Goal: Use online tool/utility: Use online tool/utility

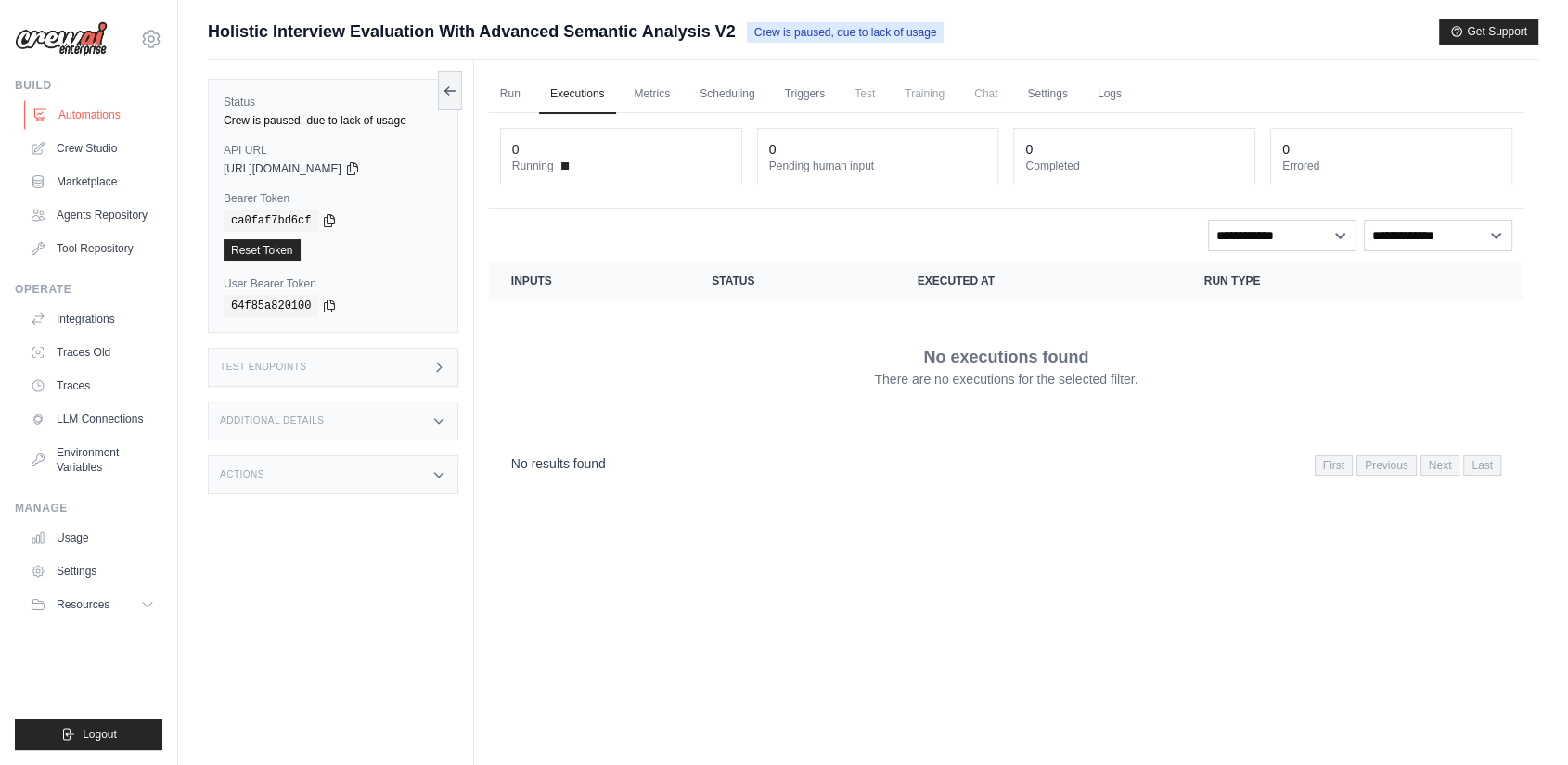
click at [73, 107] on link "Automations" at bounding box center [94, 115] width 140 height 30
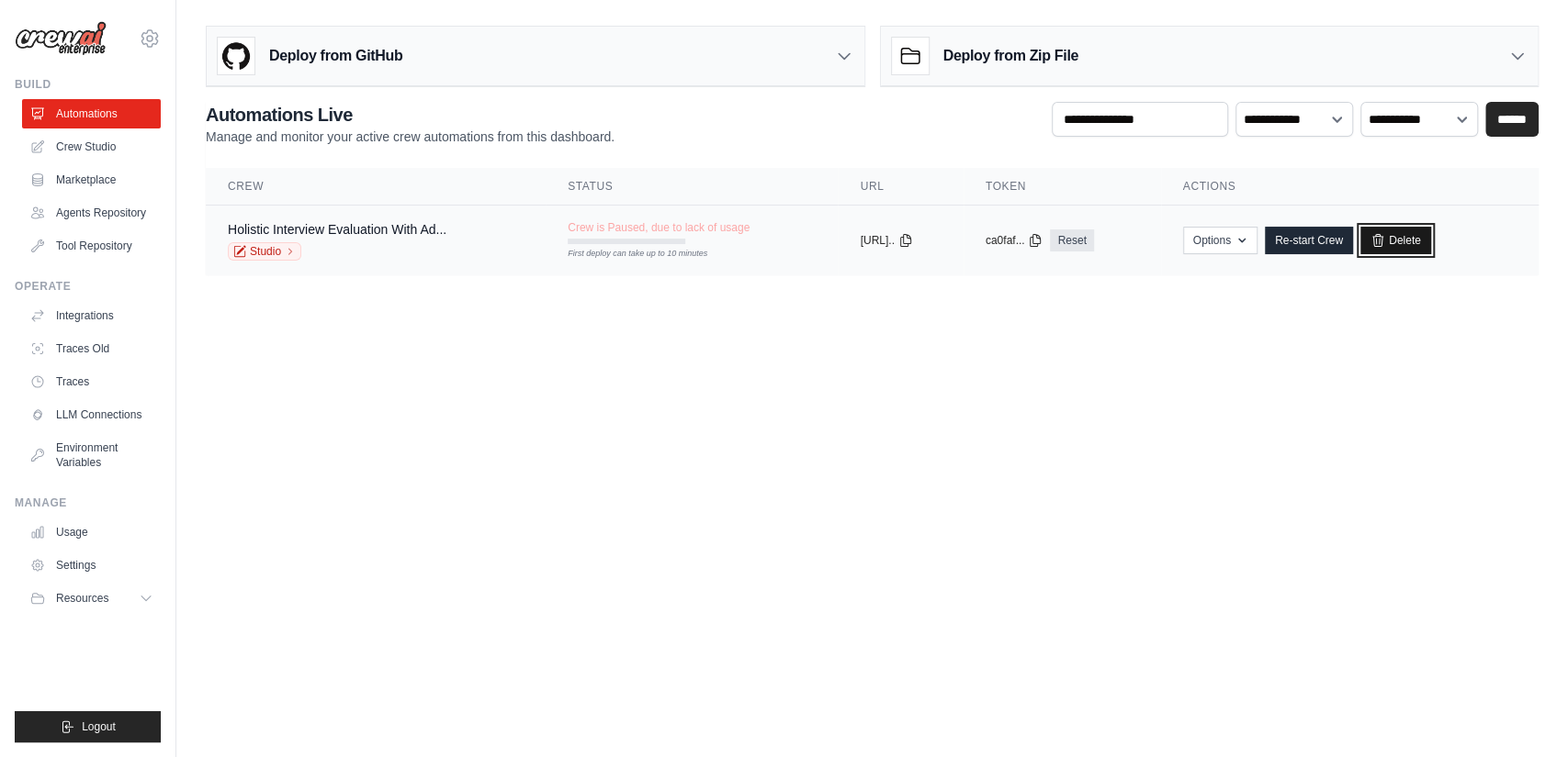
click at [1401, 241] on link "Delete" at bounding box center [1395, 240] width 71 height 27
click at [1410, 233] on link "Delete" at bounding box center [1395, 240] width 71 height 27
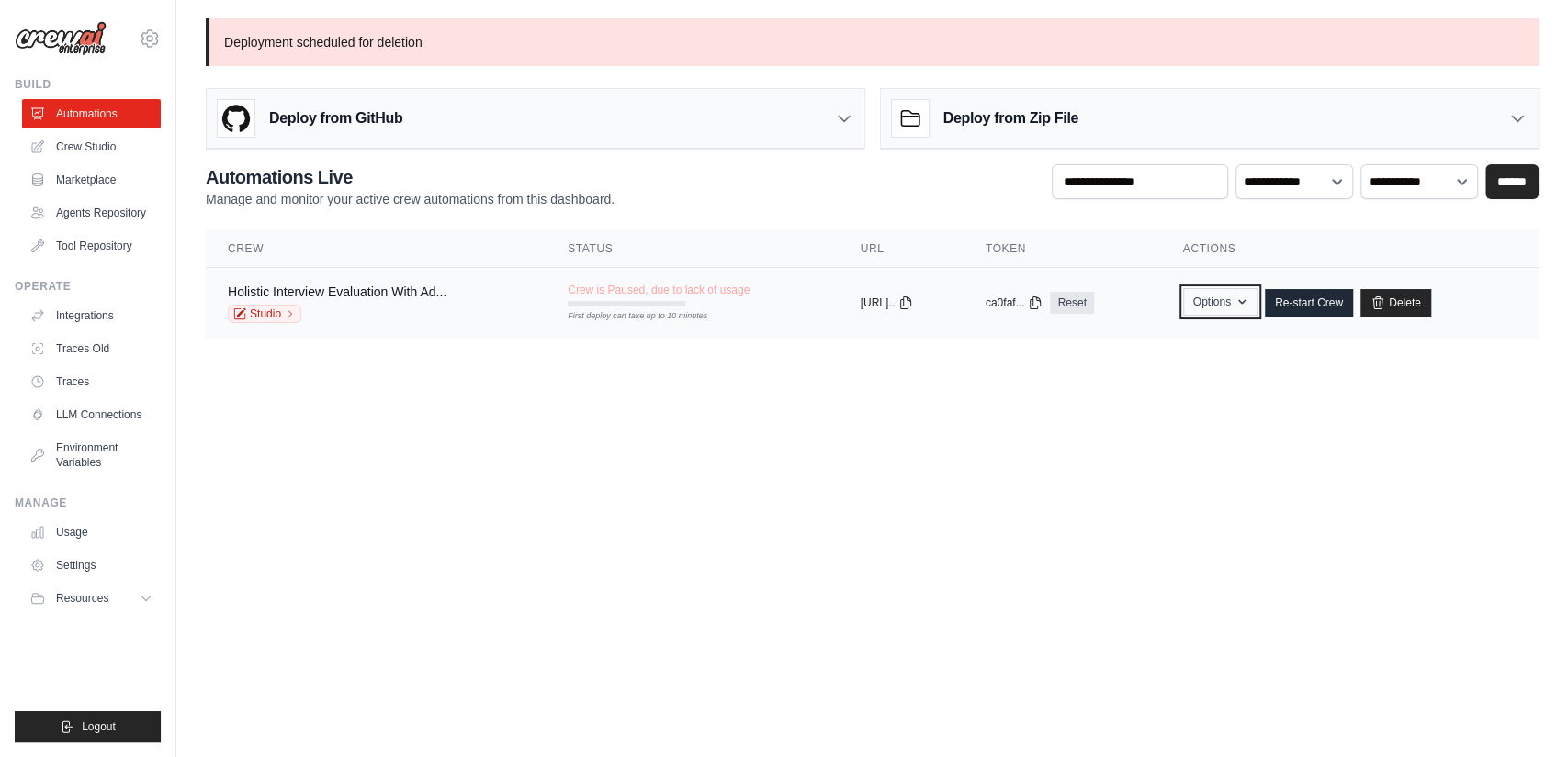
click at [1245, 300] on button "Options" at bounding box center [1220, 301] width 74 height 27
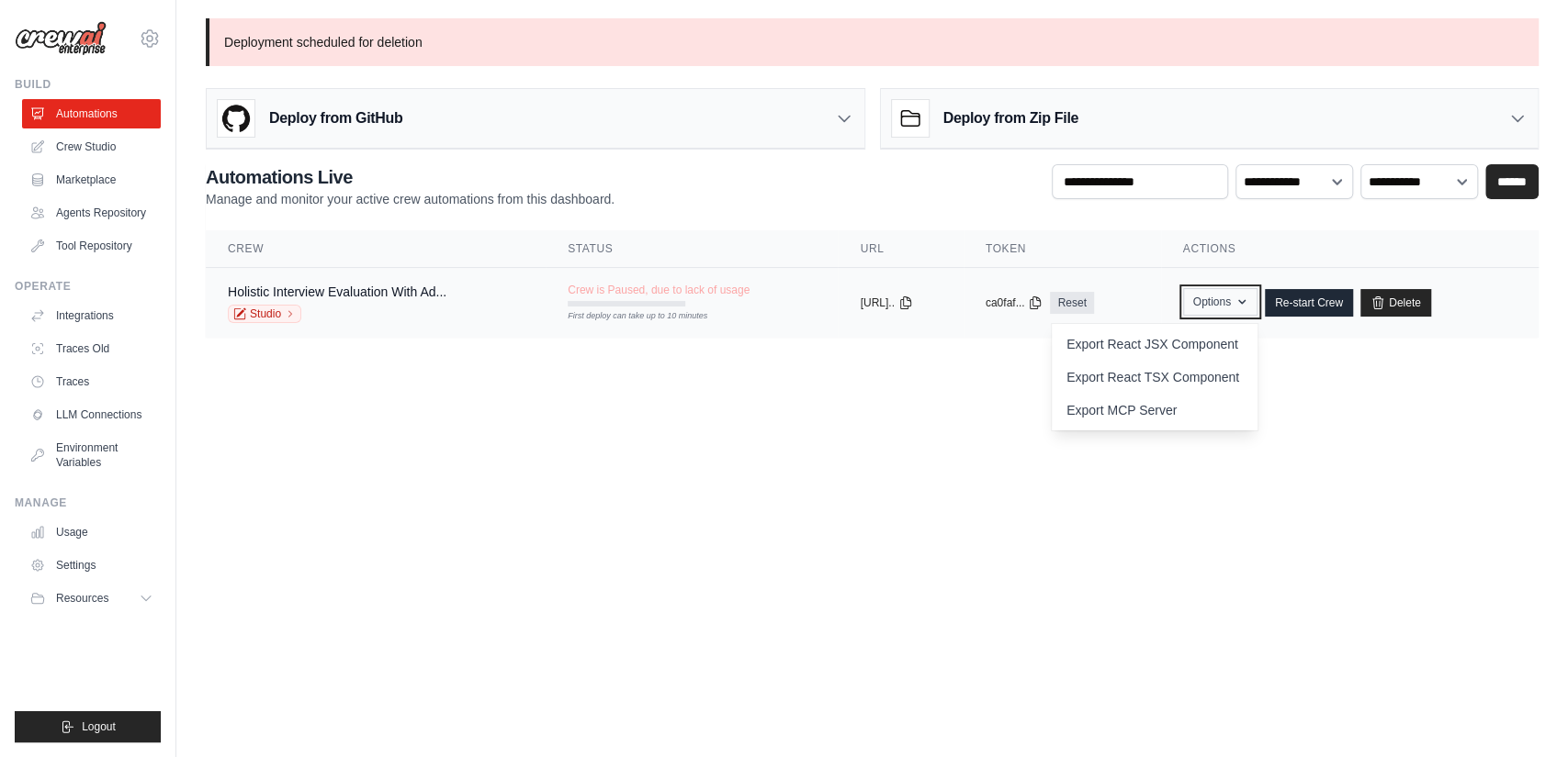
click at [1245, 300] on button "Options" at bounding box center [1220, 301] width 74 height 27
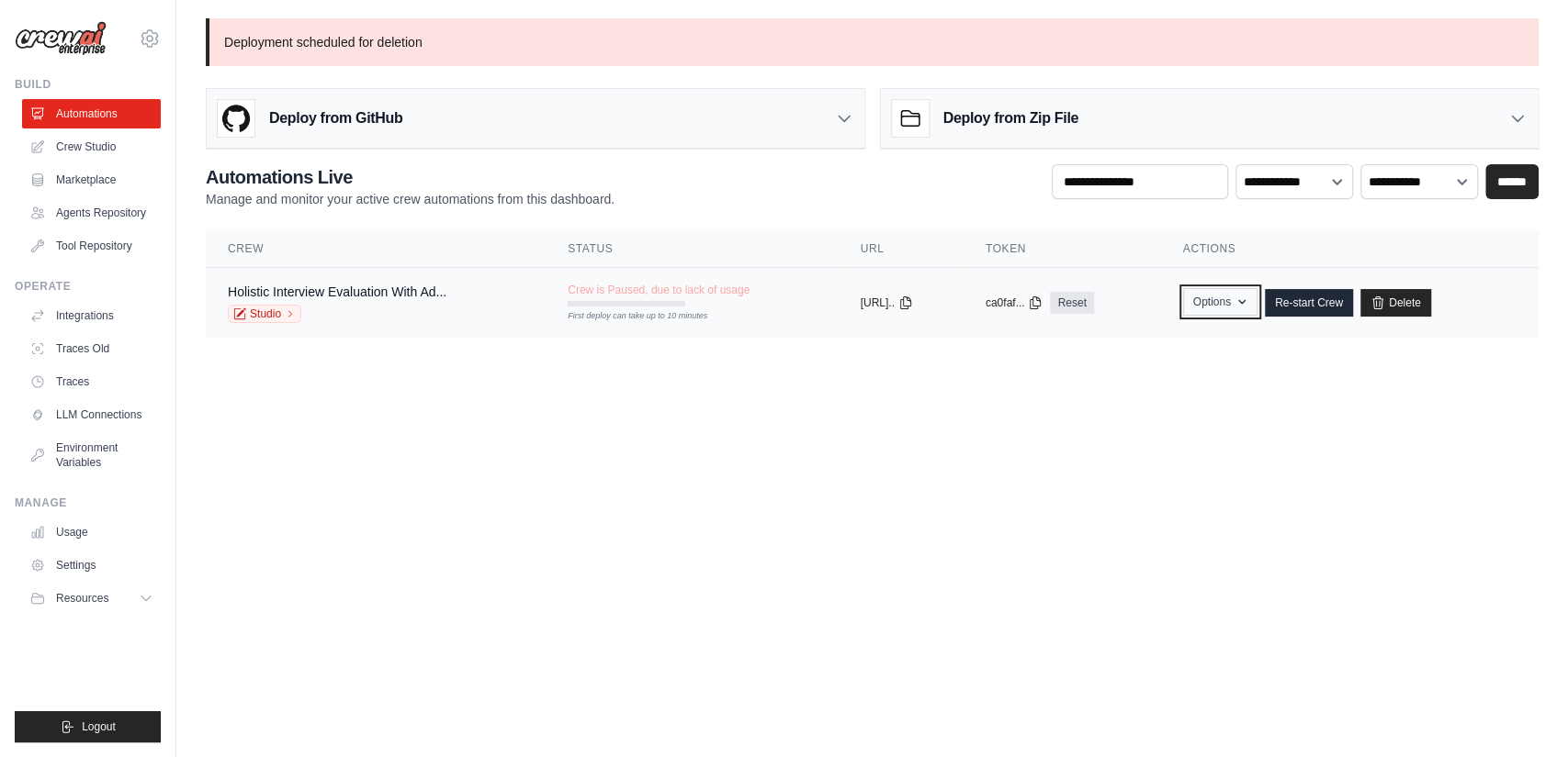
click at [1236, 304] on button "Options" at bounding box center [1220, 301] width 74 height 27
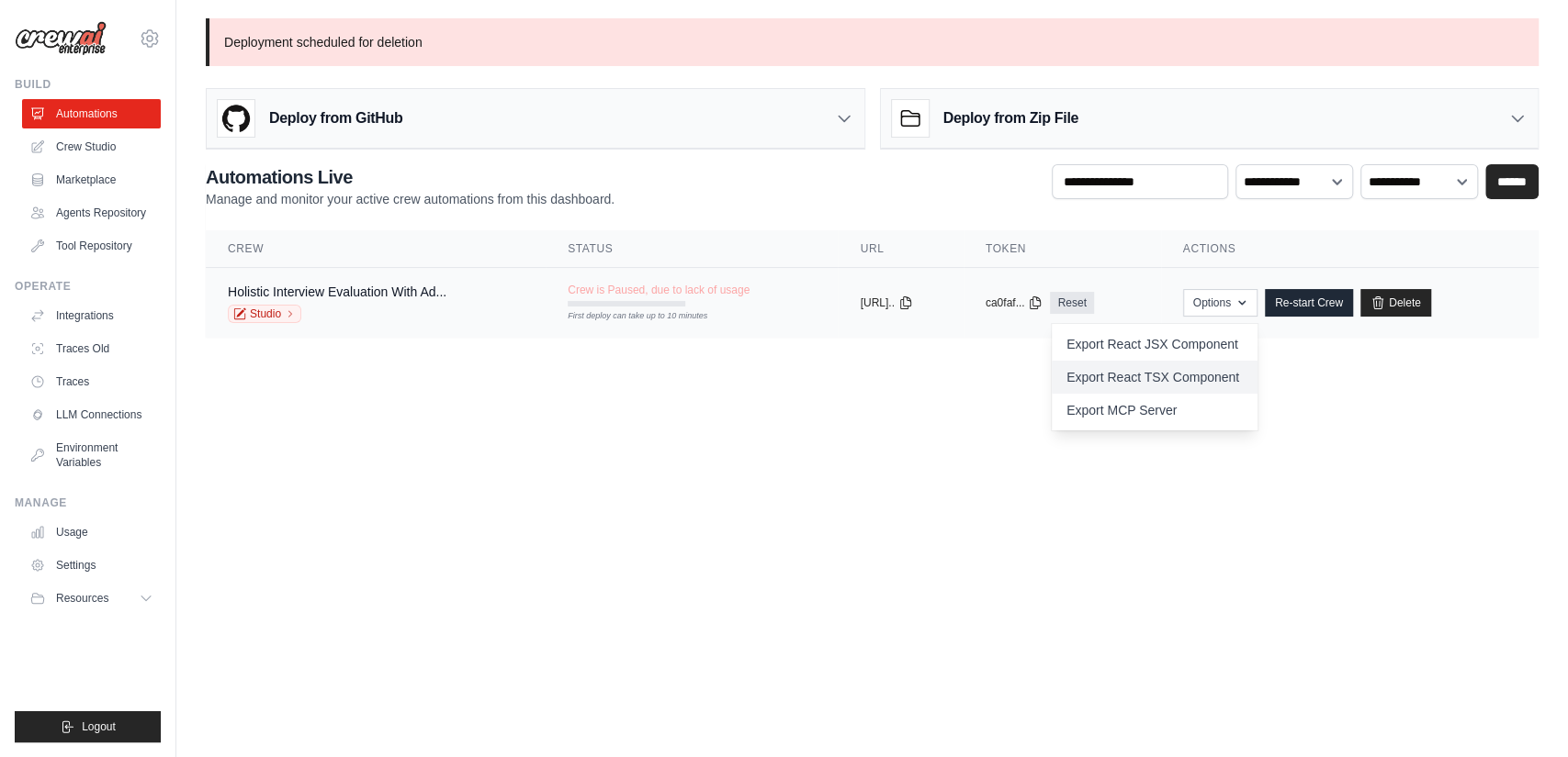
click at [1197, 380] on link "Export React TSX Component" at bounding box center [1154, 377] width 206 height 33
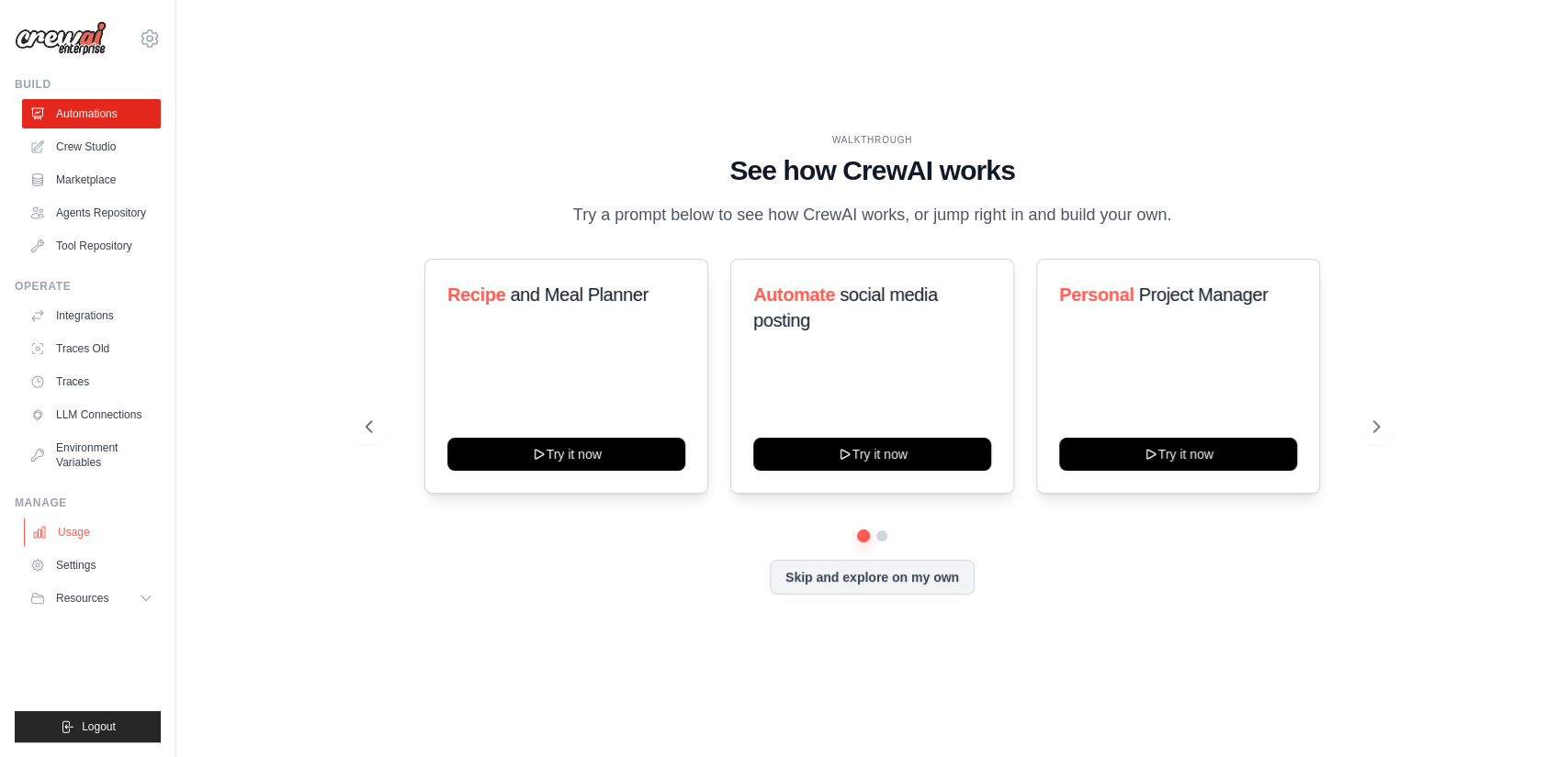
click at [71, 534] on link "Usage" at bounding box center [93, 532] width 138 height 29
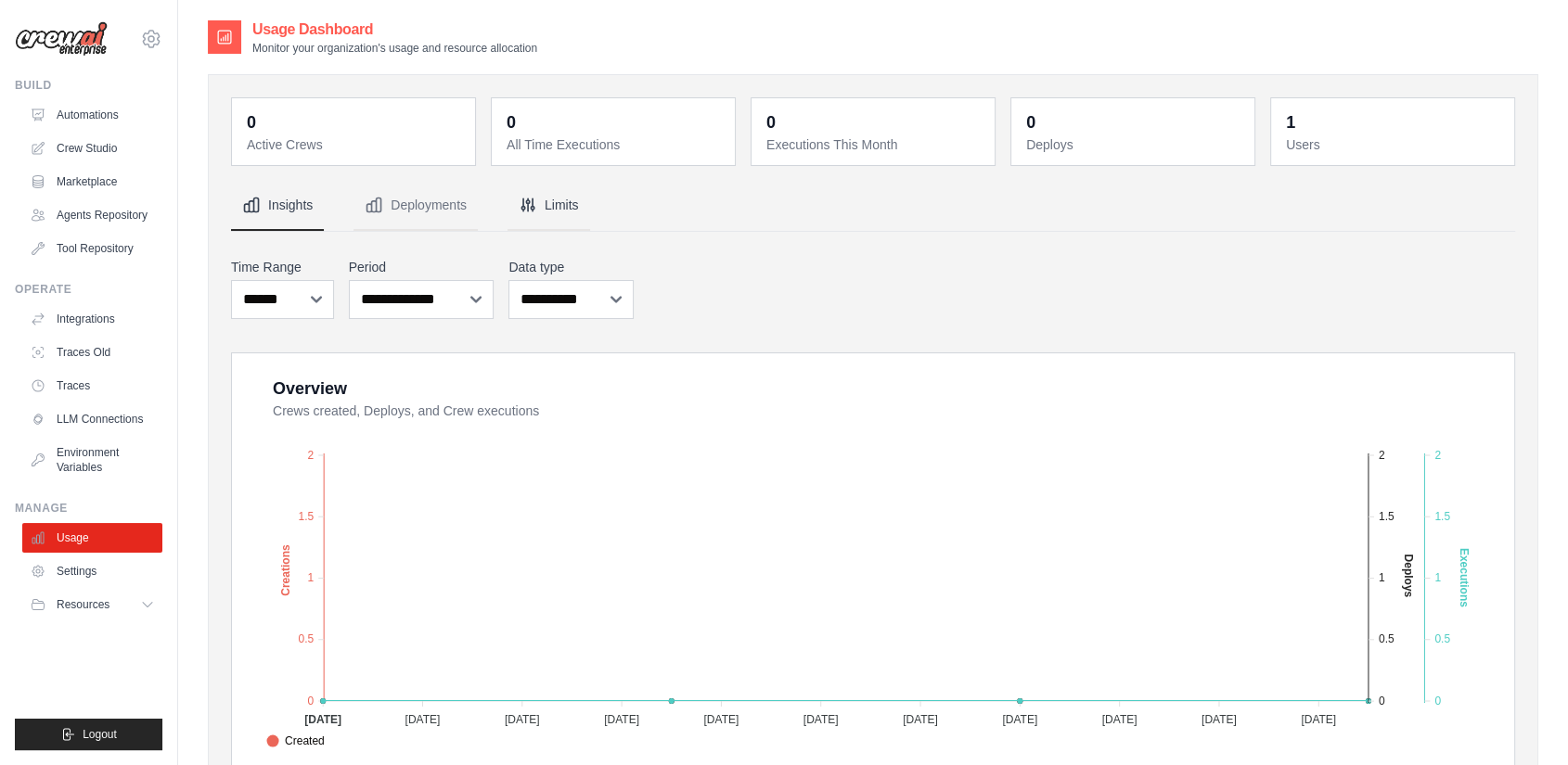
click at [554, 206] on button "Limits" at bounding box center [549, 206] width 82 height 50
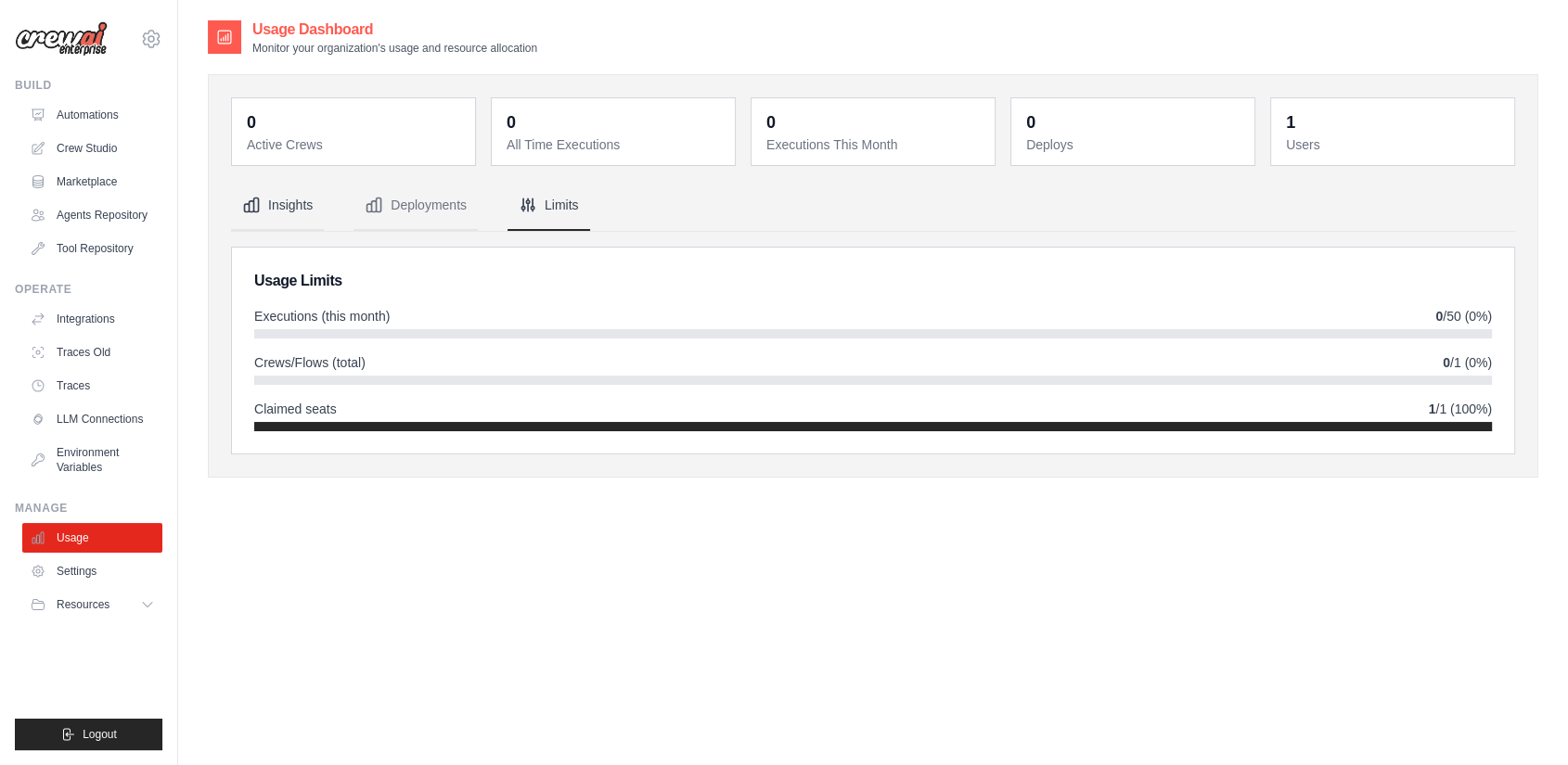
click at [293, 193] on button "Insights" at bounding box center [277, 206] width 93 height 50
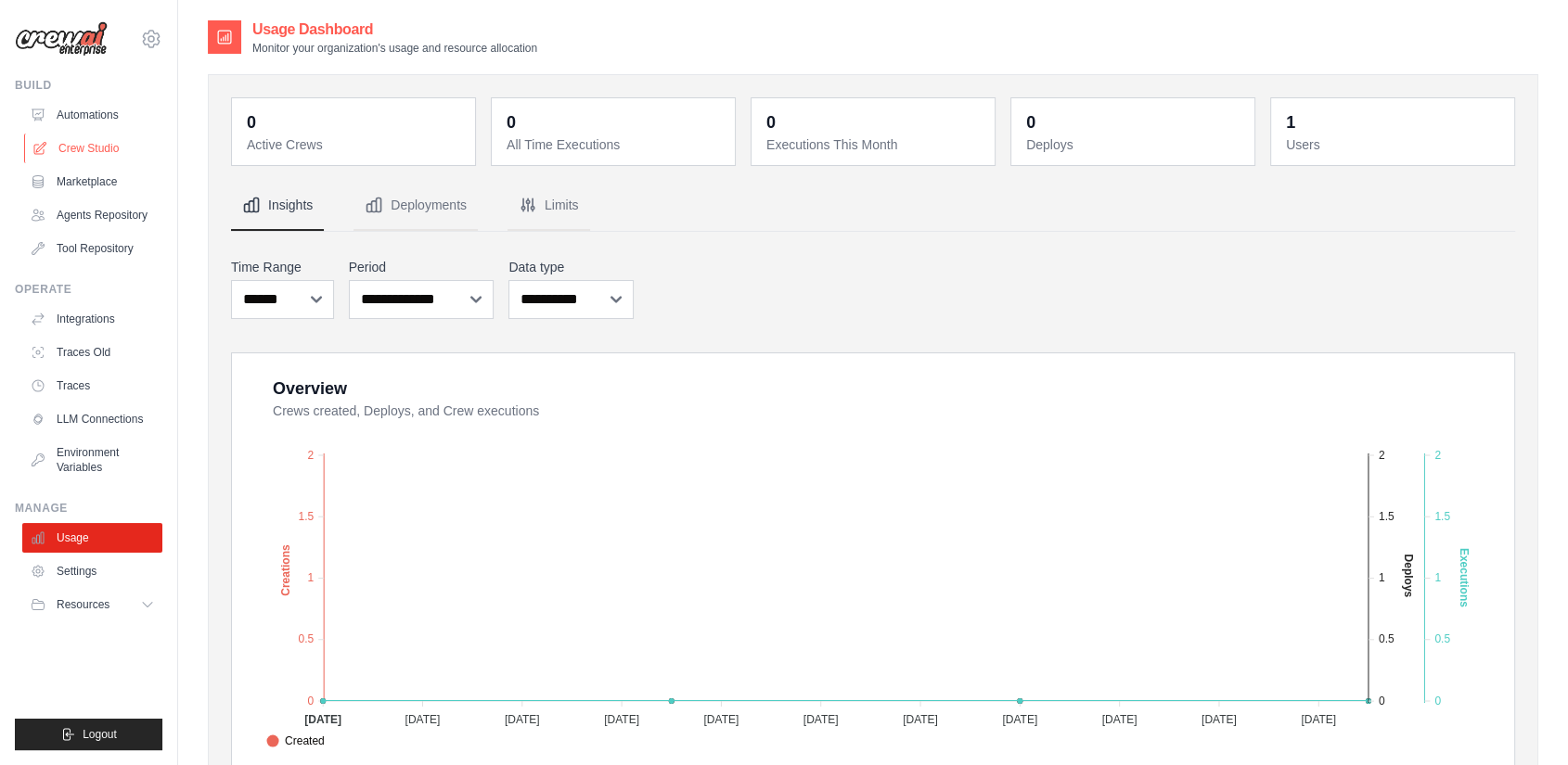
click at [68, 146] on link "Crew Studio" at bounding box center [94, 148] width 140 height 30
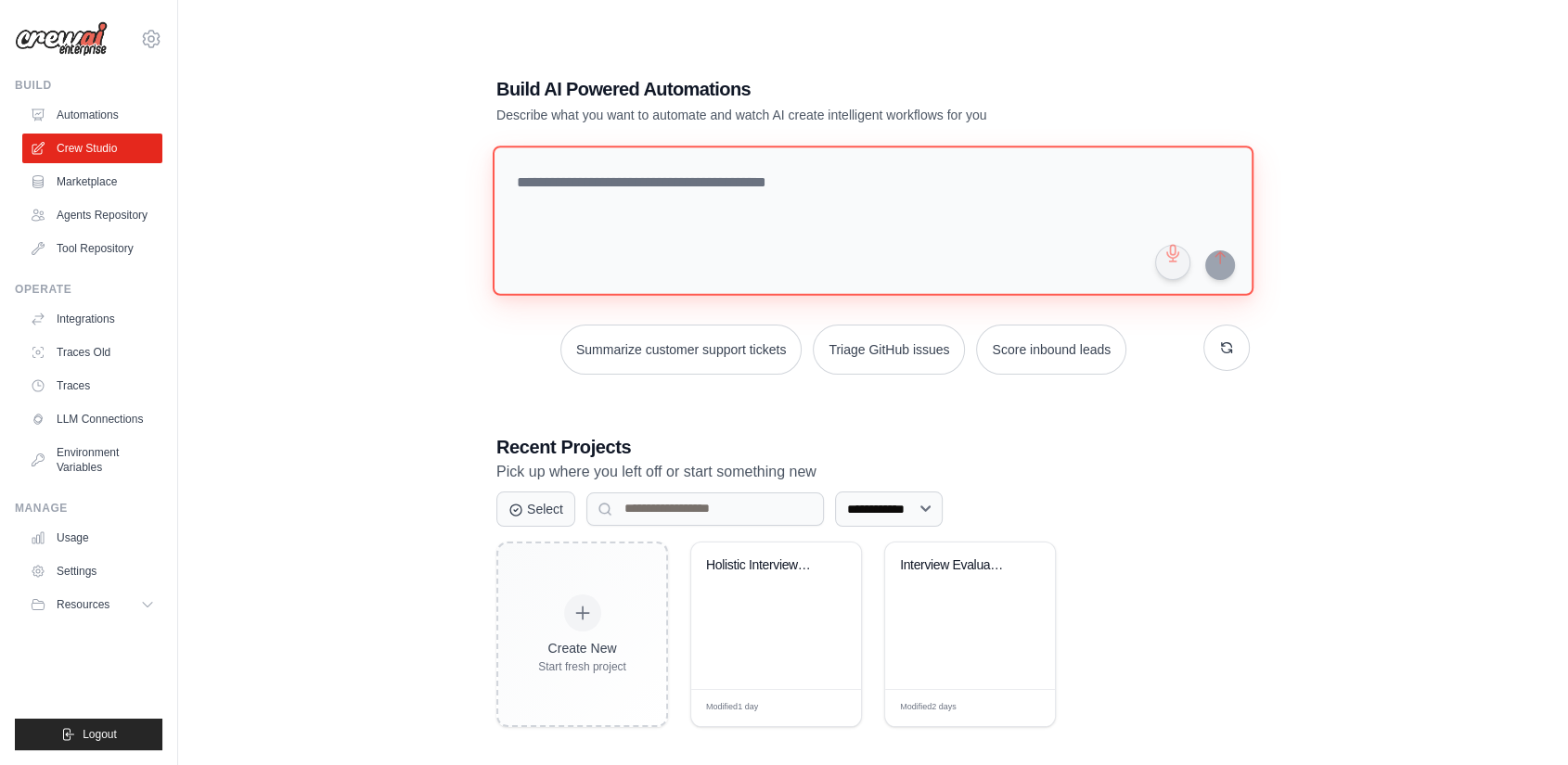
click at [604, 214] on textarea at bounding box center [873, 220] width 761 height 150
paste textarea "**********"
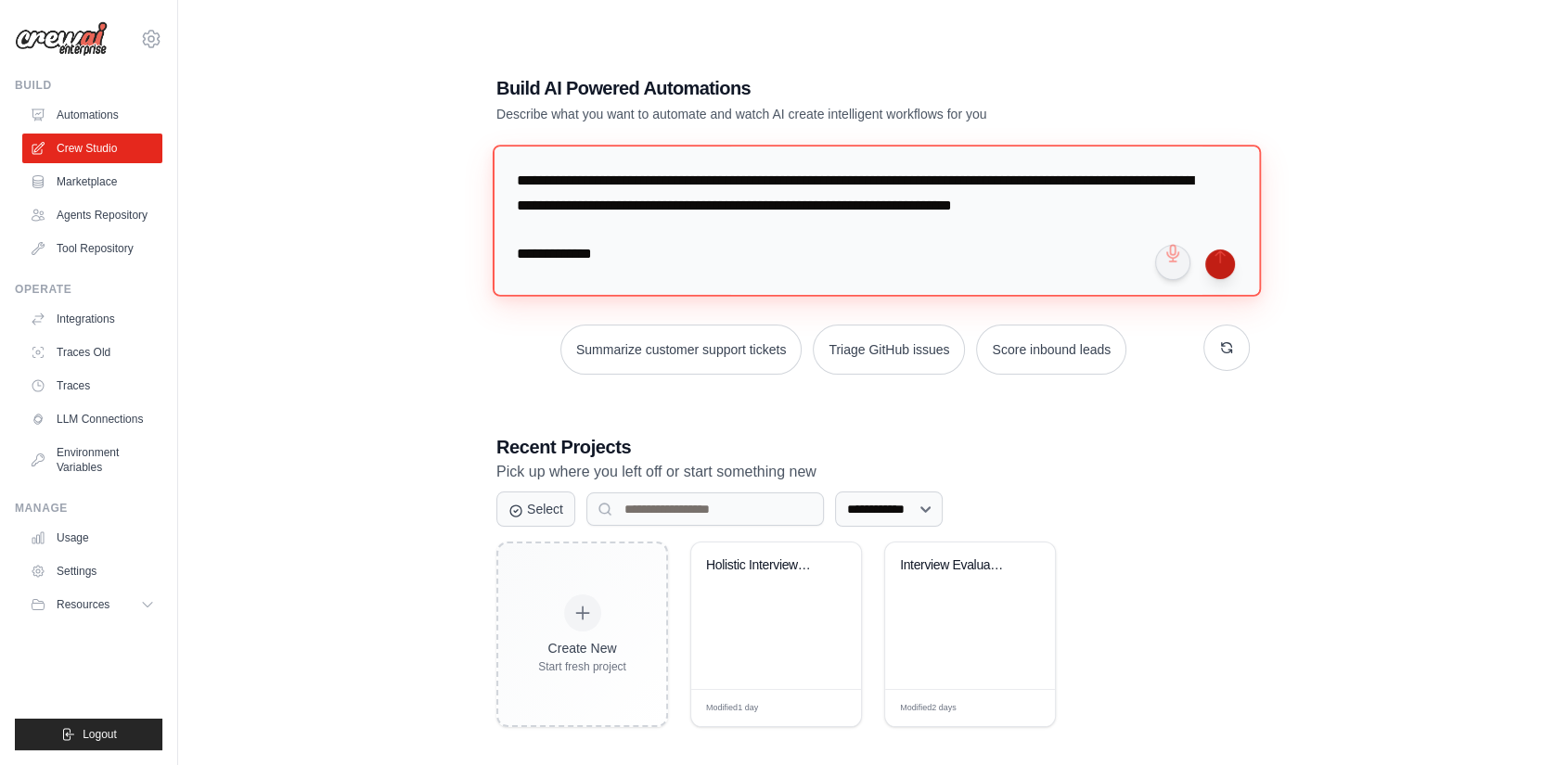
type textarea "**********"
click at [1217, 260] on button "submit" at bounding box center [1219, 264] width 30 height 30
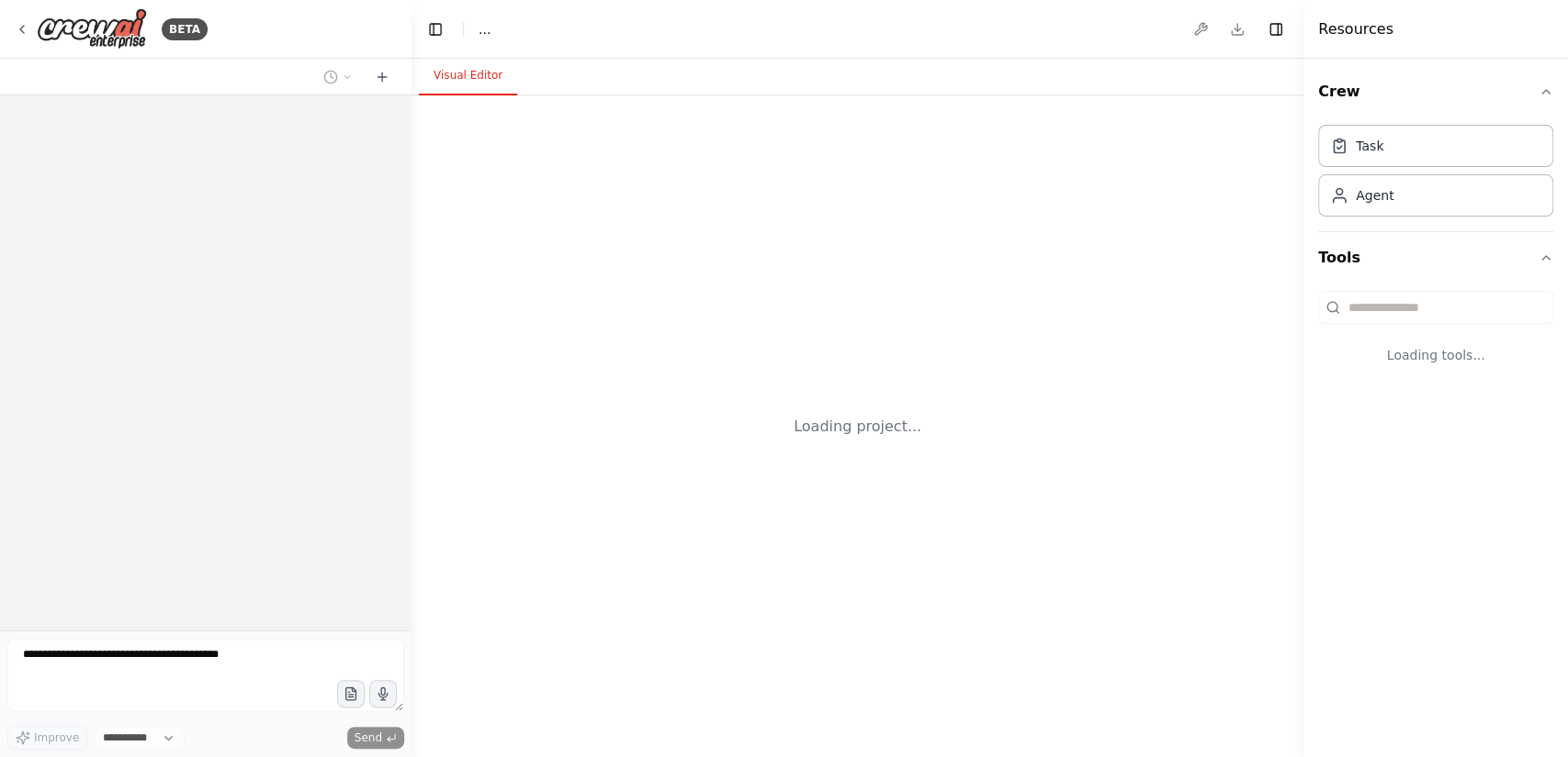
select select "****"
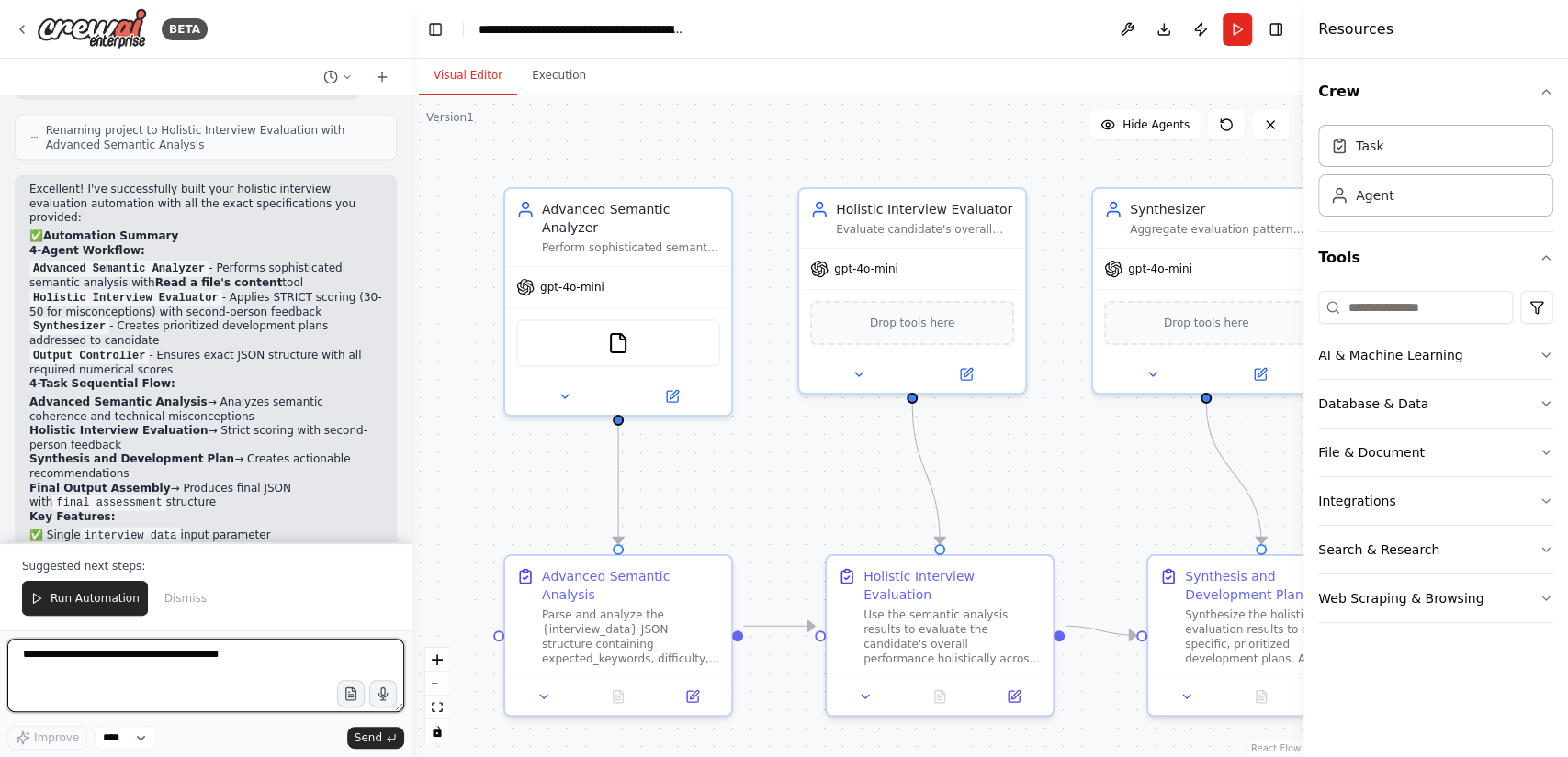
scroll to position [2860, 0]
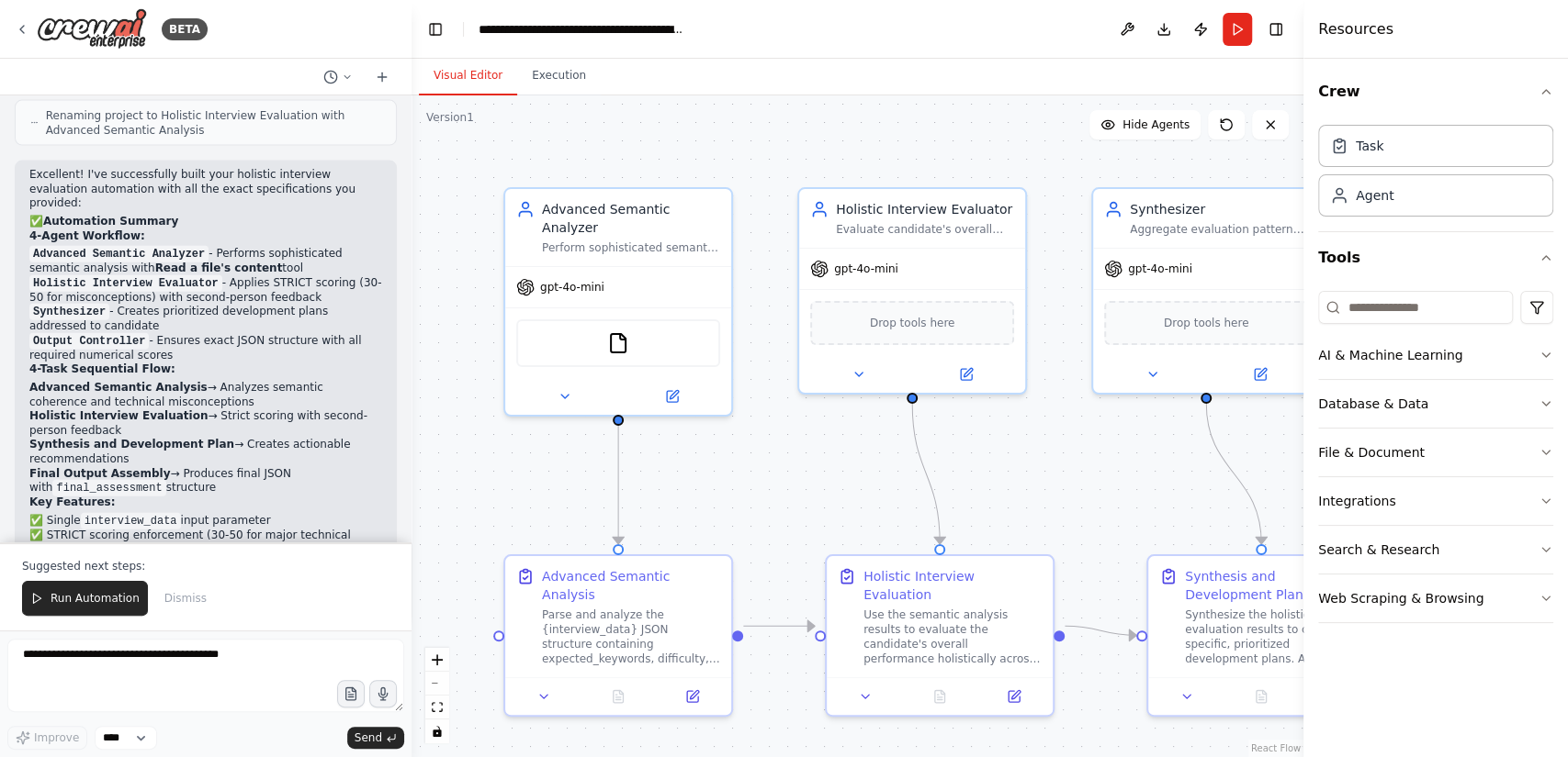
drag, startPoint x: 221, startPoint y: 228, endPoint x: 234, endPoint y: 321, distance: 93.9
click at [233, 357] on div "Excellent! I've successfully built your holistic interview evaluation automatio…" at bounding box center [206, 396] width 353 height 457
click at [268, 409] on li "Holistic Interview Evaluation → Strict scoring with second-person feedback" at bounding box center [206, 424] width 353 height 28
click at [164, 646] on textarea at bounding box center [206, 676] width 397 height 74
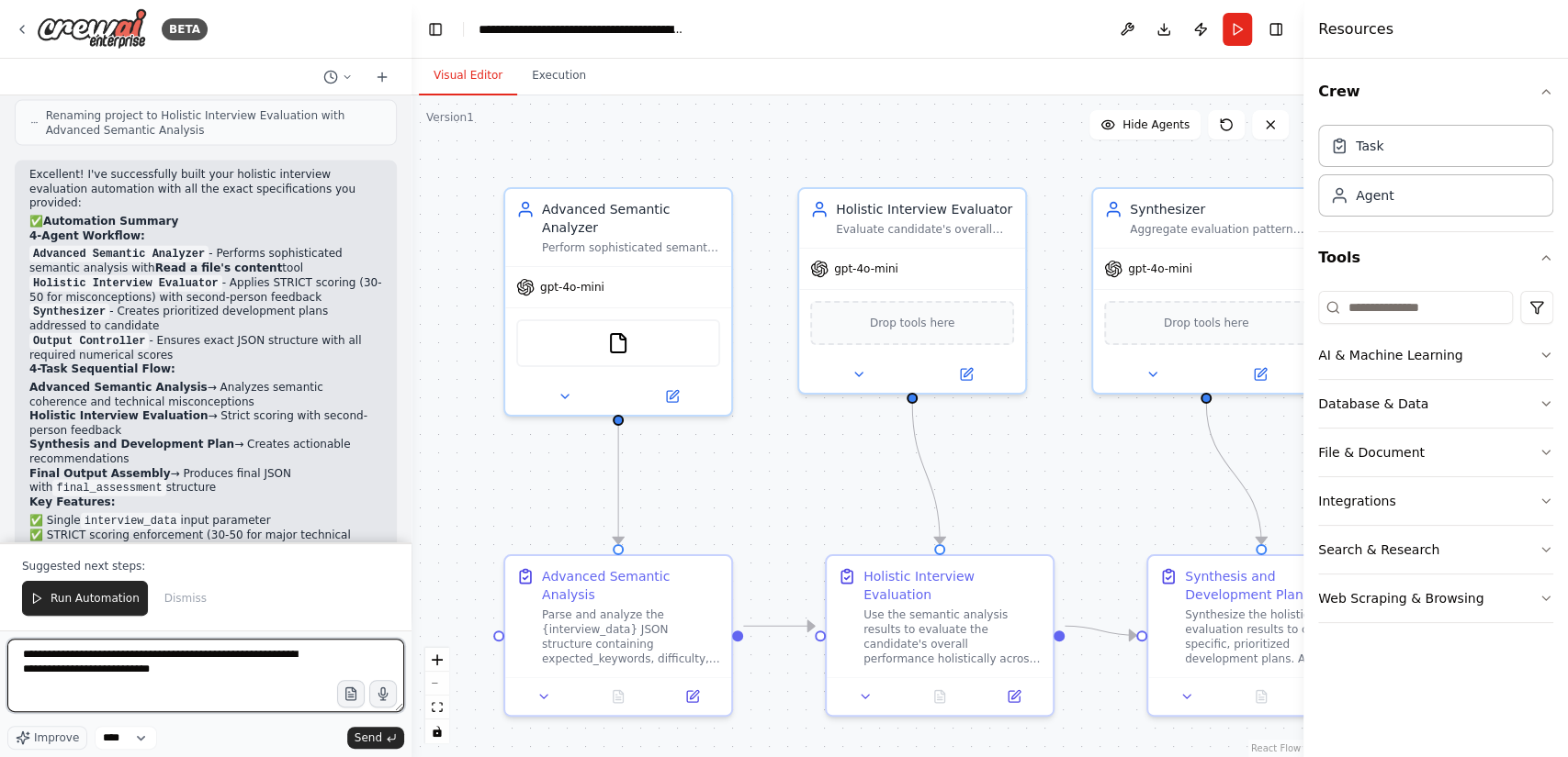
type textarea "**********"
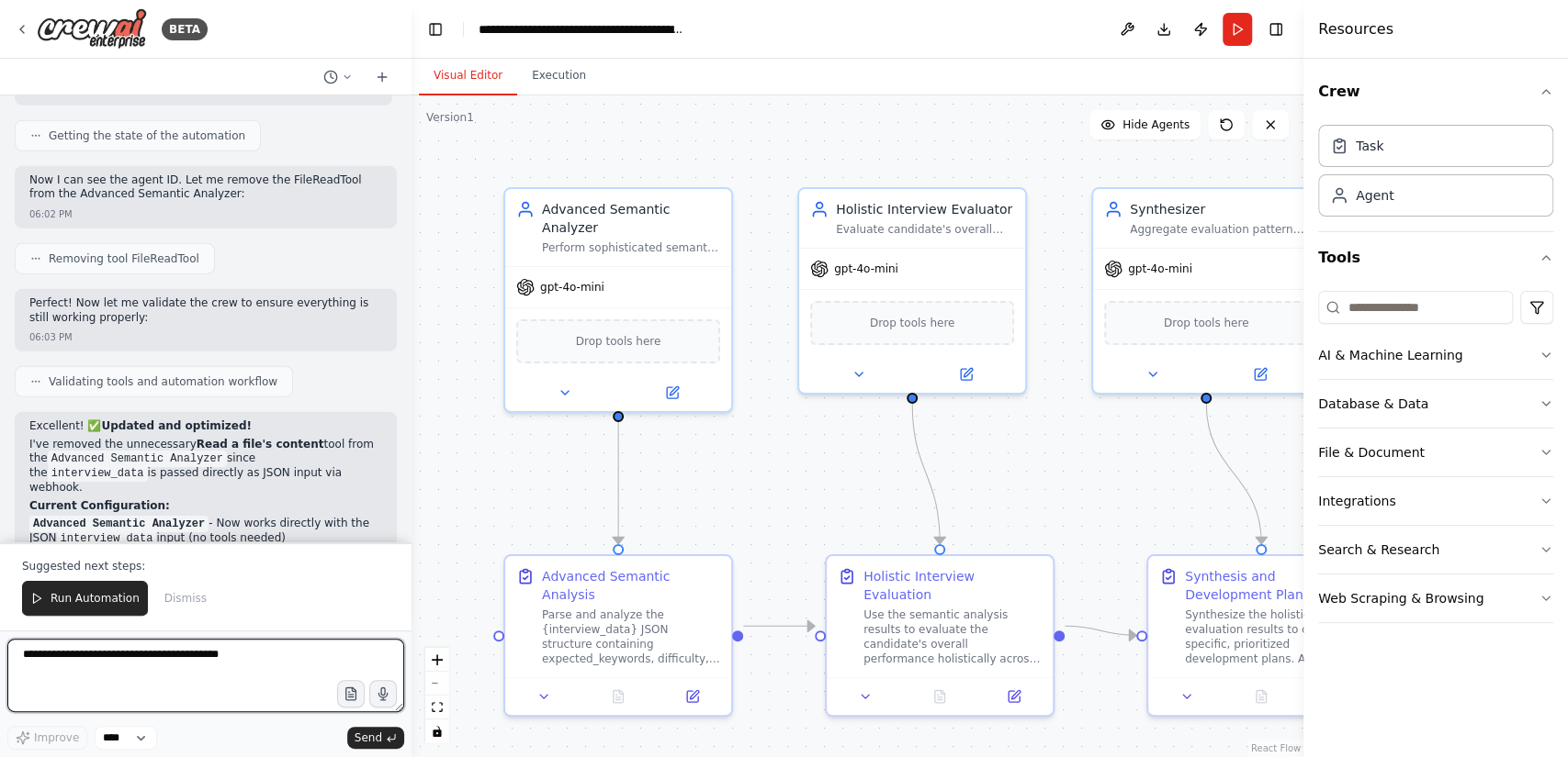
scroll to position [3789, 0]
